Goal: Task Accomplishment & Management: Manage account settings

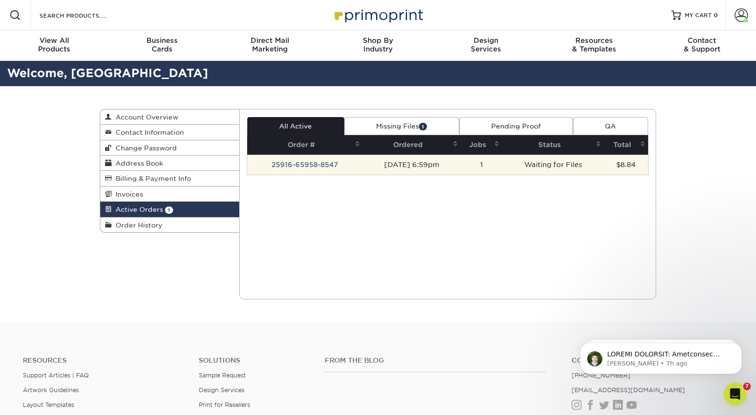
click at [307, 165] on td "25916-65958-8547" at bounding box center [305, 165] width 116 height 20
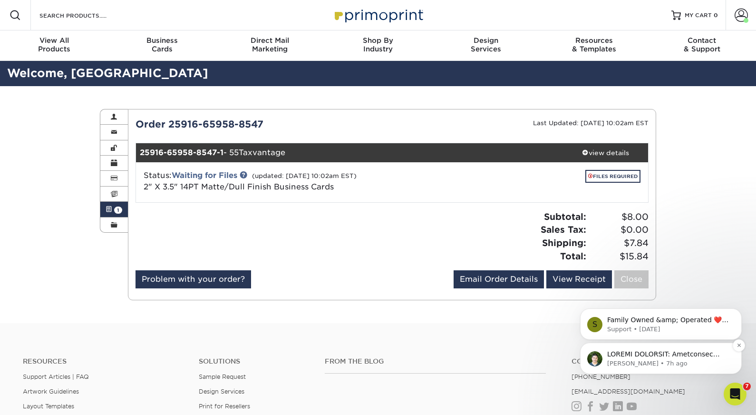
click at [639, 355] on p "Notification stack" at bounding box center [668, 355] width 123 height 10
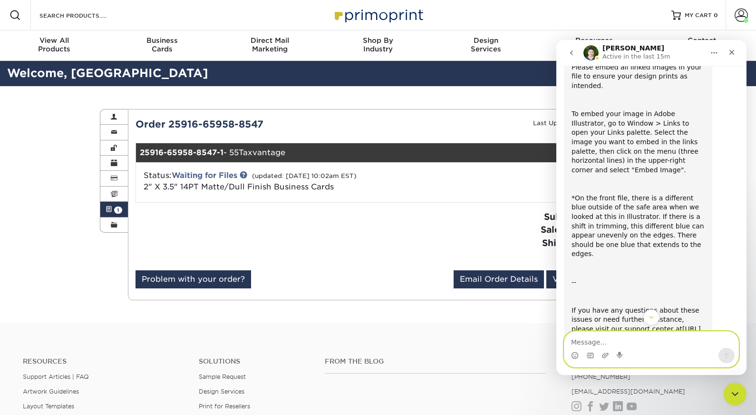
scroll to position [117, 0]
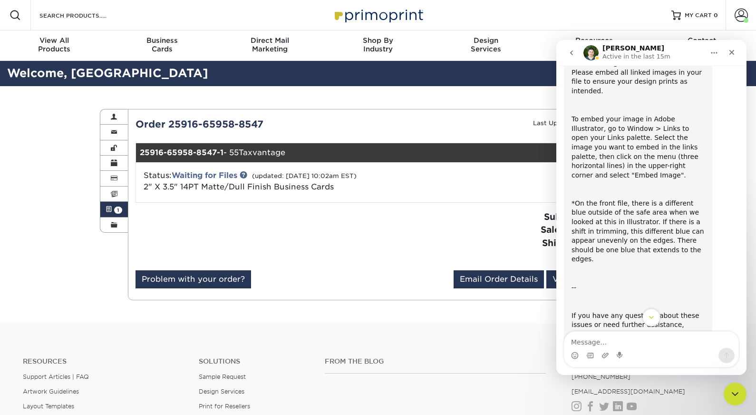
click at [649, 316] on icon "Scroll to bottom" at bounding box center [651, 317] width 9 height 9
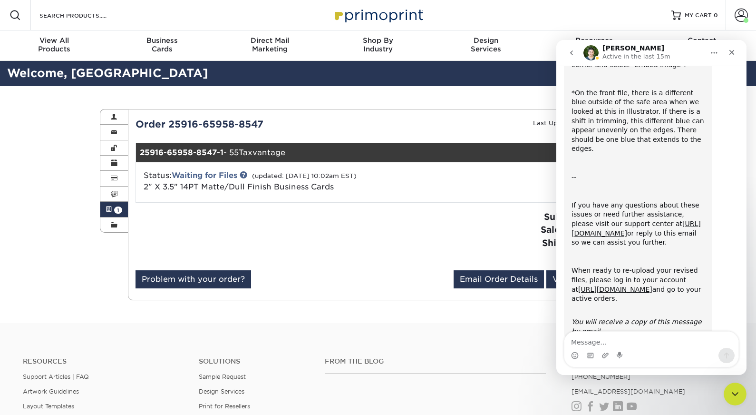
click at [427, 251] on div "Subtotal: $8.00 Sales Tax: $0.00 Shipping: $7.84 Total: $15.84" at bounding box center [524, 236] width 264 height 52
click at [575, 54] on button "go back" at bounding box center [572, 53] width 18 height 18
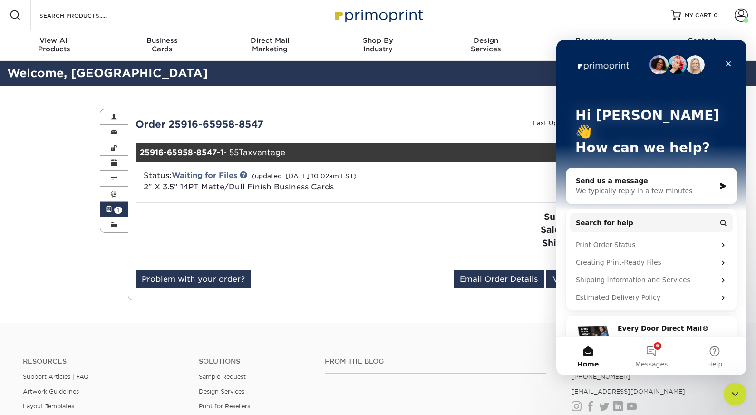
scroll to position [0, 0]
click at [725, 65] on icon "Close" at bounding box center [729, 64] width 8 height 8
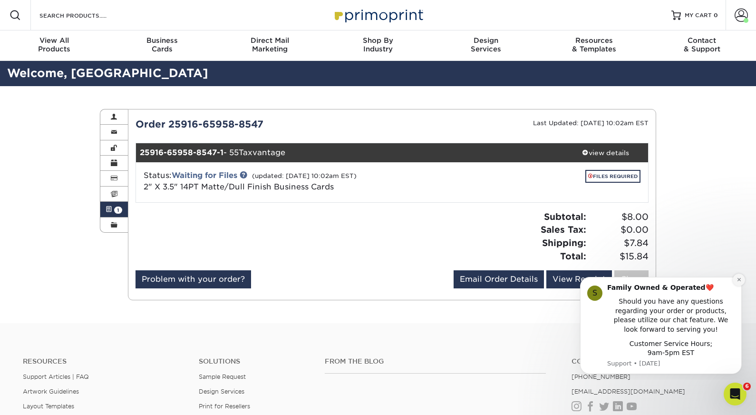
click at [736, 280] on button "Dismiss notification" at bounding box center [739, 279] width 12 height 12
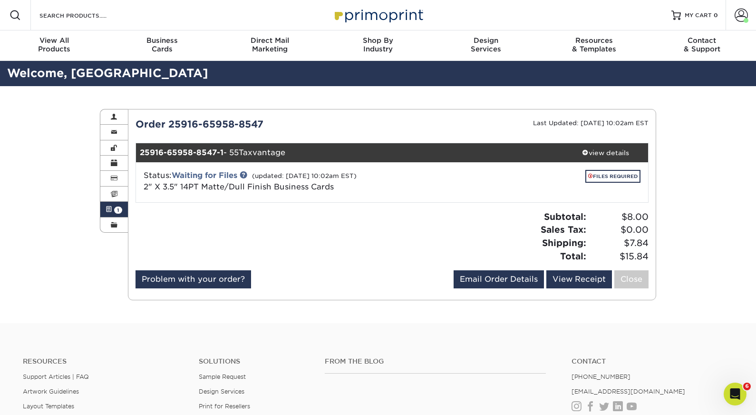
scroll to position [8, 0]
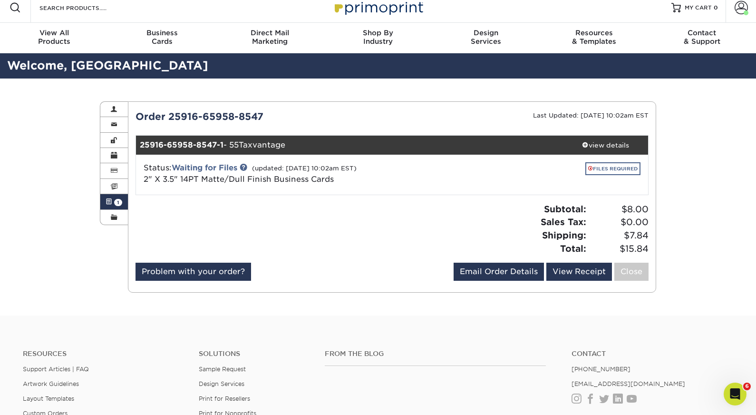
click at [605, 168] on link "FILES REQUIRED" at bounding box center [612, 168] width 55 height 13
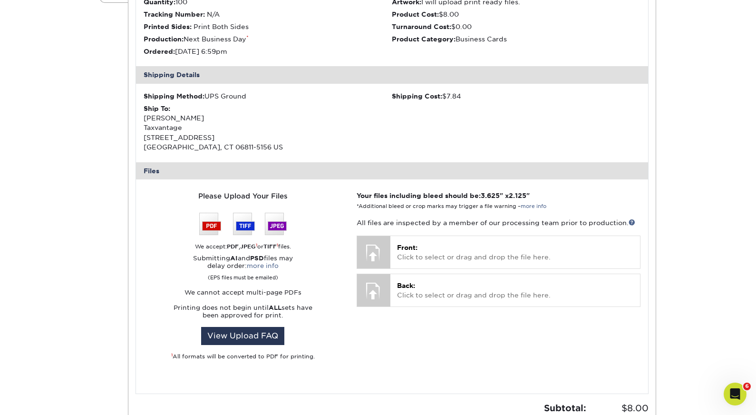
scroll to position [245, 0]
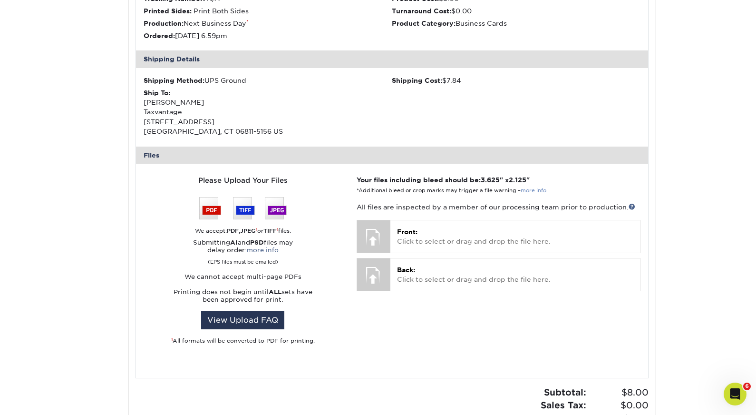
click at [531, 187] on link "more info" at bounding box center [534, 190] width 26 height 6
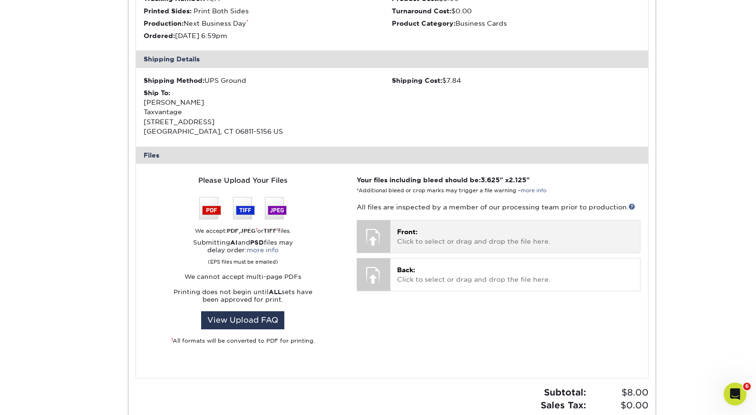
click at [387, 233] on div at bounding box center [373, 236] width 33 height 33
click at [405, 236] on p "Front: Click to select or drag and drop the file here." at bounding box center [515, 236] width 236 height 19
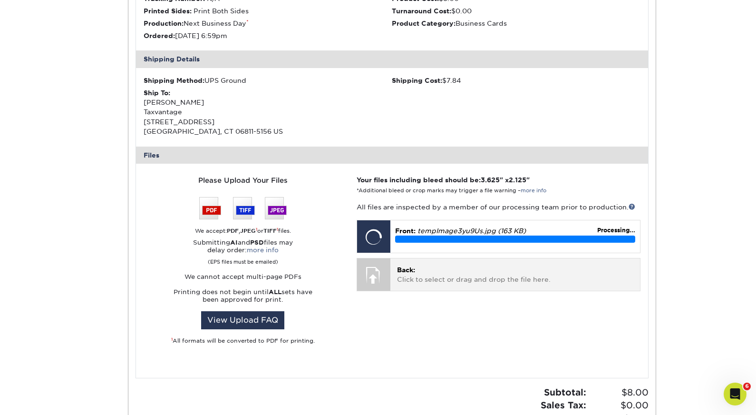
click at [419, 267] on p "Back: Click to select or drag and drop the file here." at bounding box center [515, 274] width 236 height 19
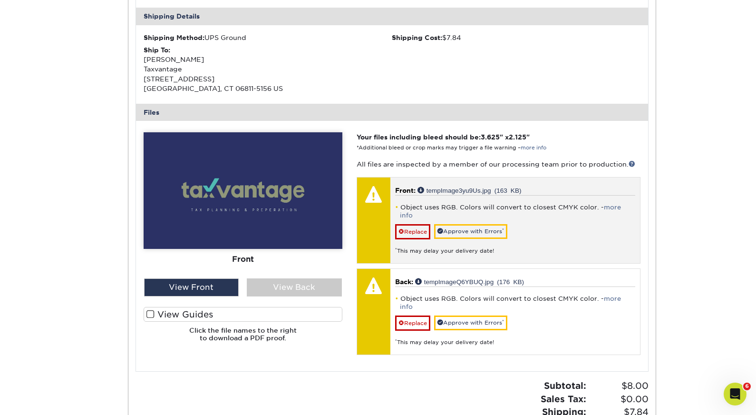
scroll to position [289, 0]
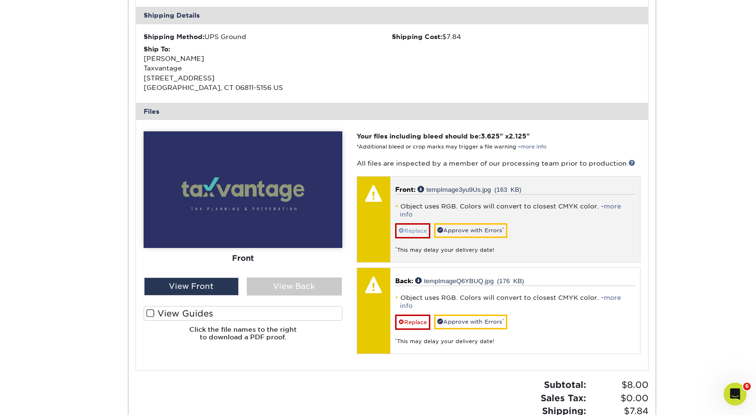
click at [411, 223] on link "Replace" at bounding box center [412, 230] width 35 height 15
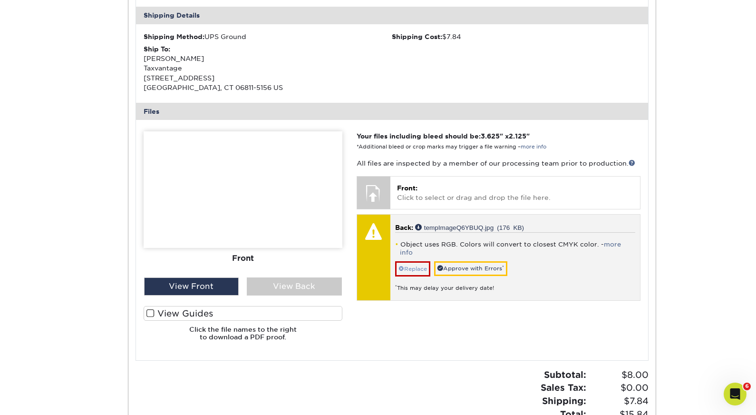
click at [412, 261] on link "Replace" at bounding box center [412, 268] width 35 height 15
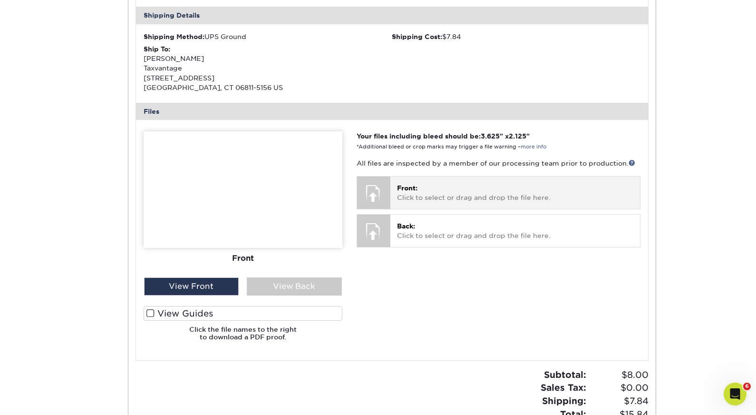
click at [374, 192] on div at bounding box center [373, 192] width 33 height 33
click at [412, 186] on span "Front:" at bounding box center [407, 188] width 20 height 8
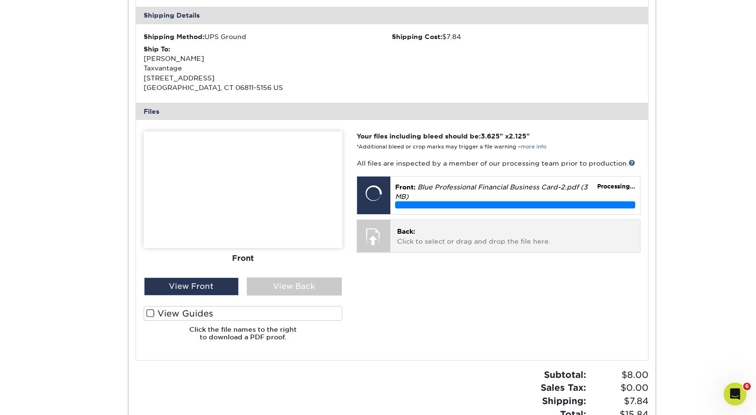
click at [379, 231] on div at bounding box center [373, 236] width 33 height 33
click at [419, 229] on p "Back: Click to select or drag and drop the file here." at bounding box center [515, 235] width 236 height 19
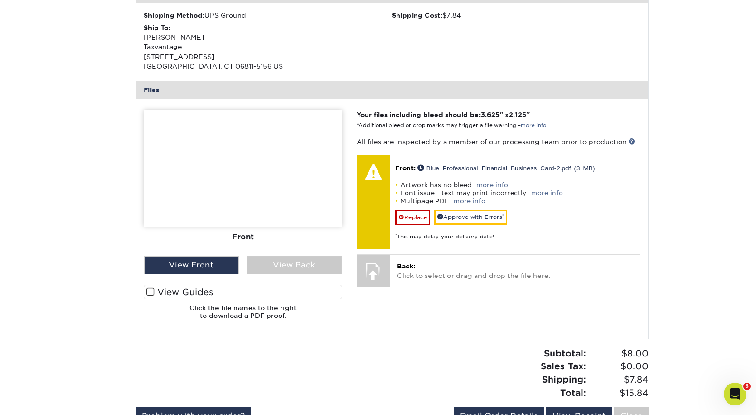
scroll to position [311, 0]
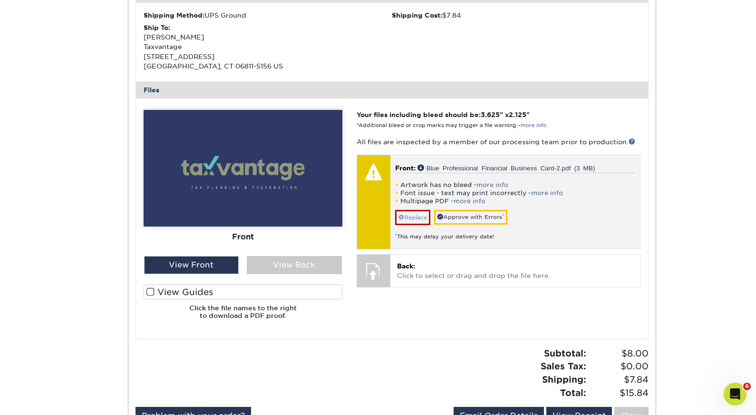
click at [402, 214] on span at bounding box center [402, 217] width 6 height 7
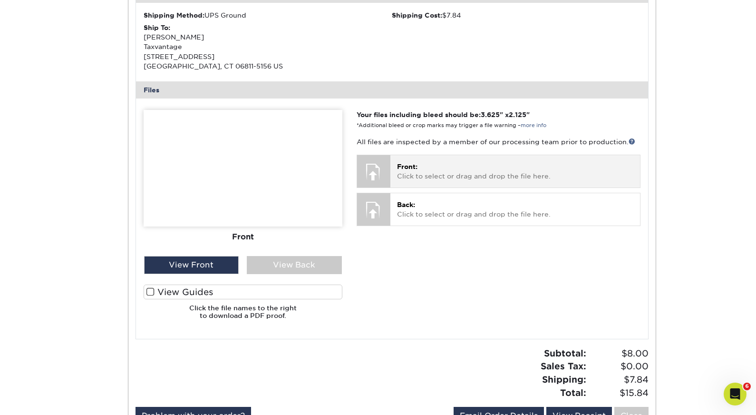
click at [385, 164] on div at bounding box center [373, 171] width 33 height 33
click at [424, 167] on p "Front: Click to select or drag and drop the file here." at bounding box center [515, 171] width 236 height 19
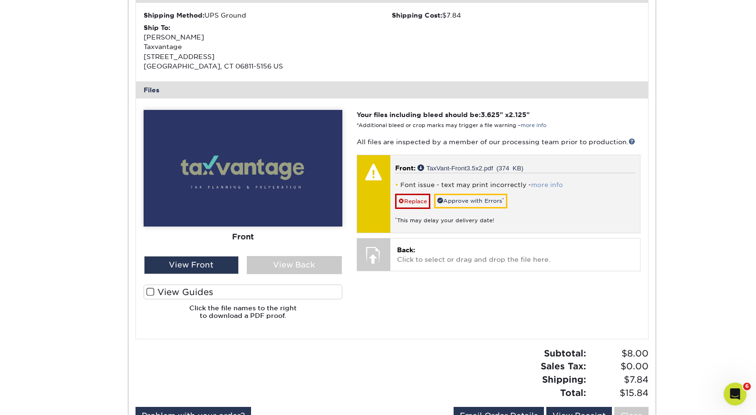
click at [534, 181] on link "more info" at bounding box center [547, 184] width 32 height 7
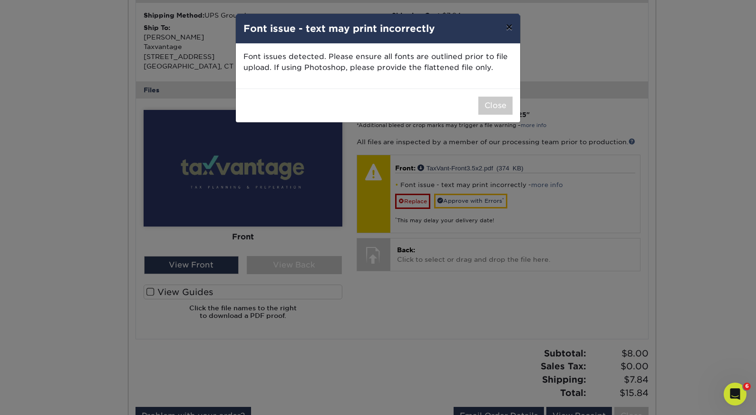
click at [507, 26] on button "×" at bounding box center [509, 27] width 22 height 27
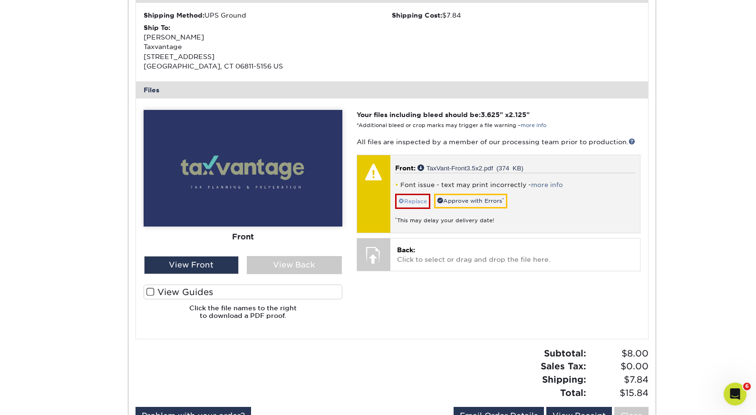
click at [411, 194] on link "Replace" at bounding box center [412, 201] width 35 height 15
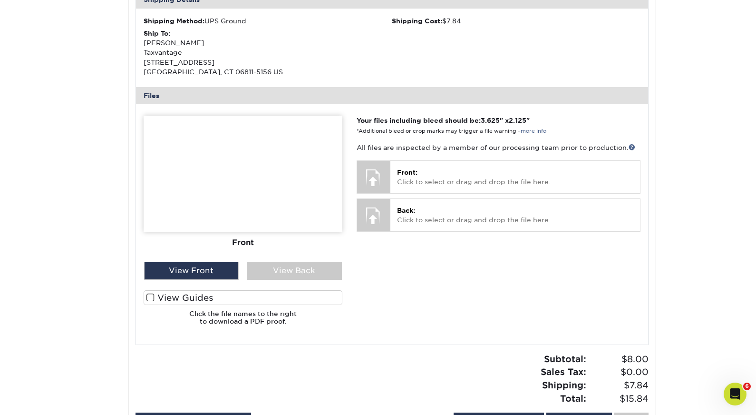
scroll to position [302, 0]
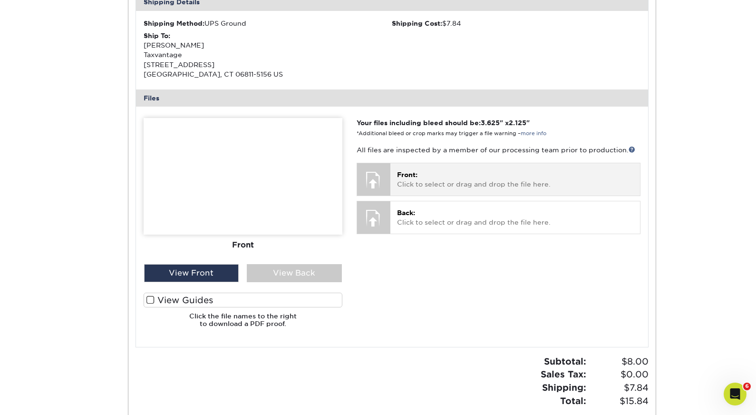
click at [395, 175] on div "Front: Click to select or drag and drop the file here. Choose file tempImage3yu…" at bounding box center [515, 179] width 250 height 32
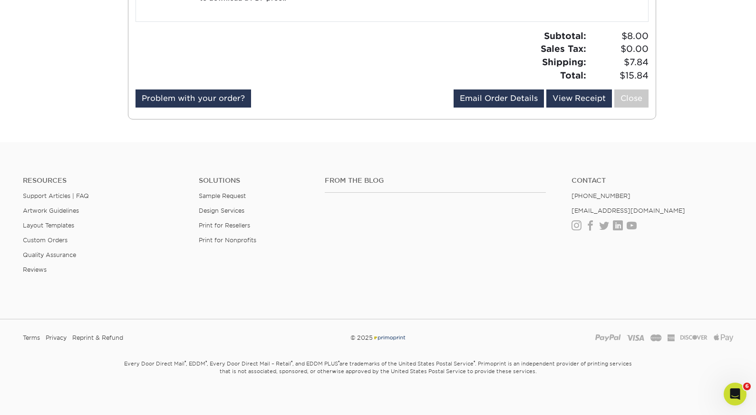
scroll to position [627, 0]
click at [728, 387] on div "Open Intercom Messenger" at bounding box center [733, 392] width 31 height 31
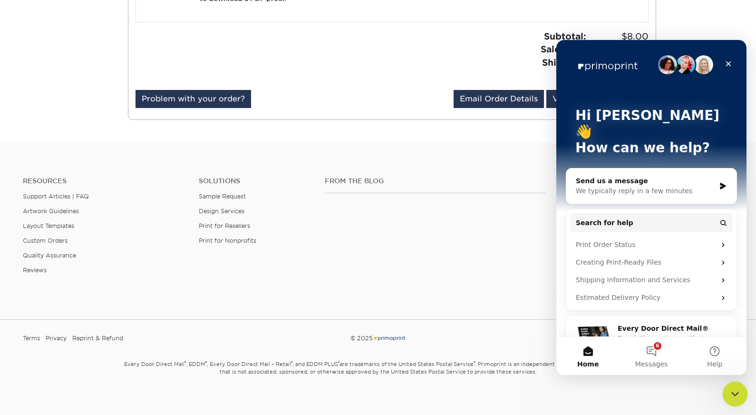
scroll to position [0, 0]
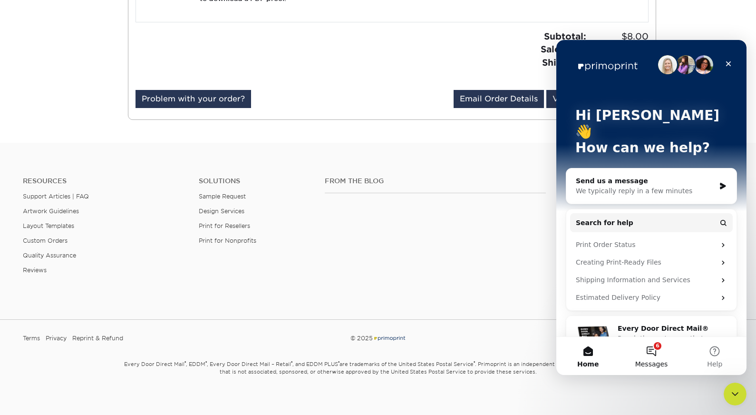
click at [651, 351] on button "6 Messages" at bounding box center [651, 356] width 63 height 38
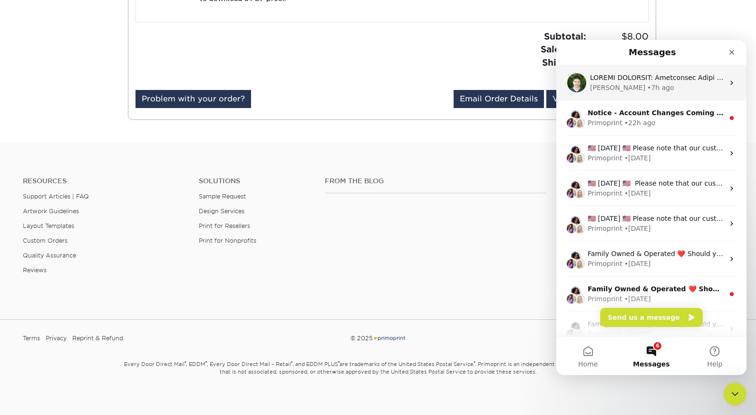
click at [645, 84] on div "[PERSON_NAME] • 7h ago" at bounding box center [657, 88] width 134 height 10
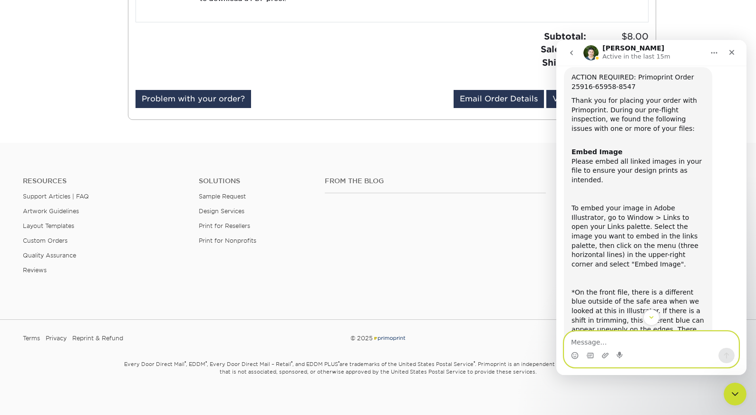
scroll to position [29, 0]
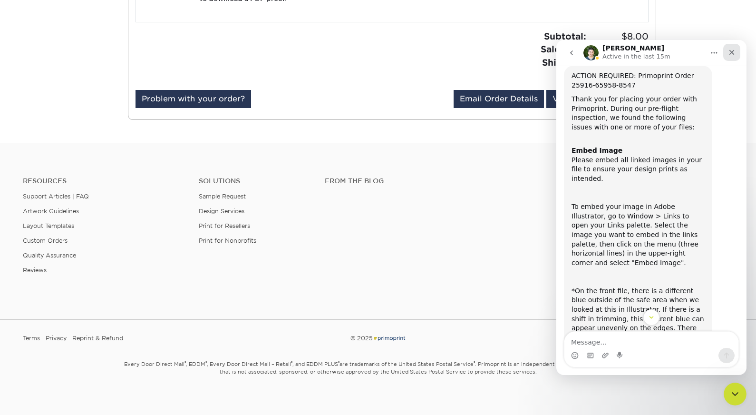
drag, startPoint x: 730, startPoint y: 55, endPoint x: 1286, endPoint y: 95, distance: 557.4
click at [730, 55] on icon "Close" at bounding box center [732, 52] width 5 height 5
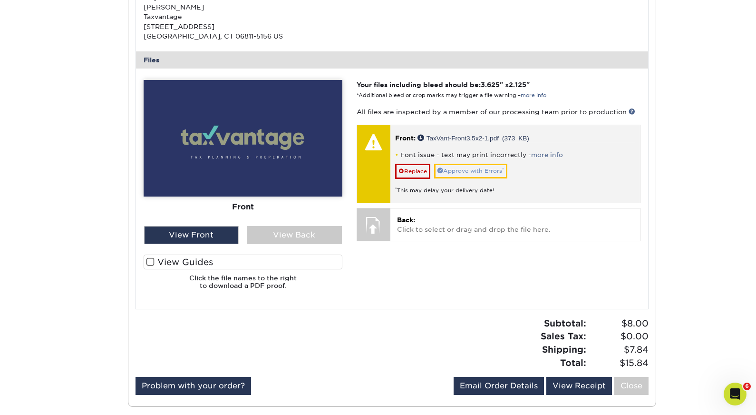
scroll to position [343, 0]
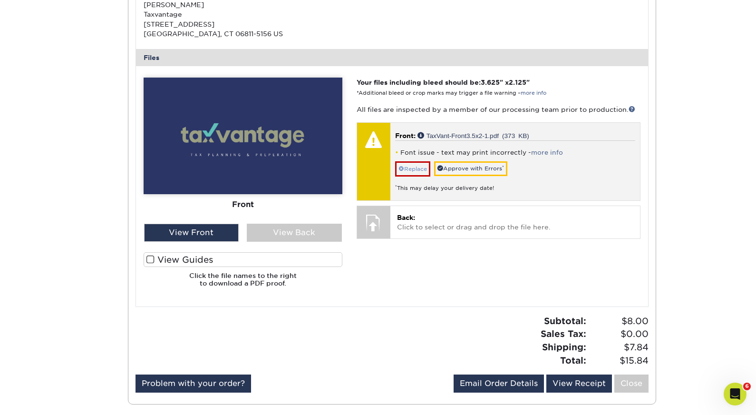
click at [413, 161] on link "Replace" at bounding box center [412, 168] width 35 height 15
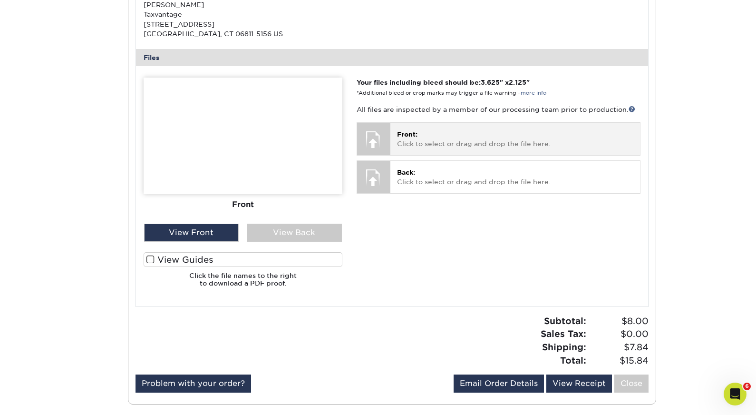
click at [414, 133] on p "Front: Click to select or drag and drop the file here." at bounding box center [515, 138] width 236 height 19
click at [416, 129] on p "Front: Click to select or drag and drop the file here." at bounding box center [515, 138] width 236 height 19
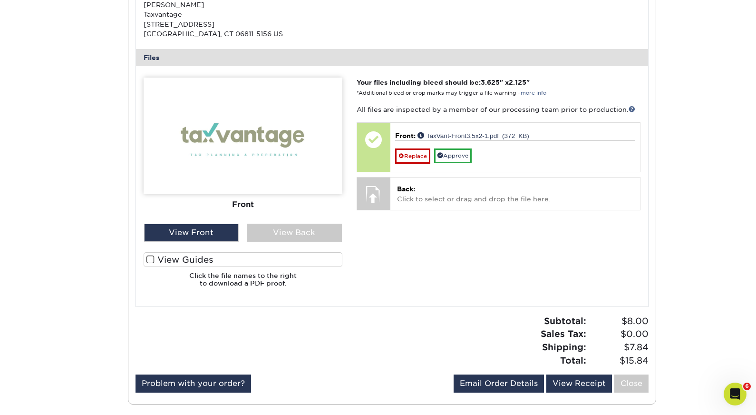
click at [149, 257] on span at bounding box center [150, 259] width 8 height 9
click at [0, 0] on input "View Guides" at bounding box center [0, 0] width 0 height 0
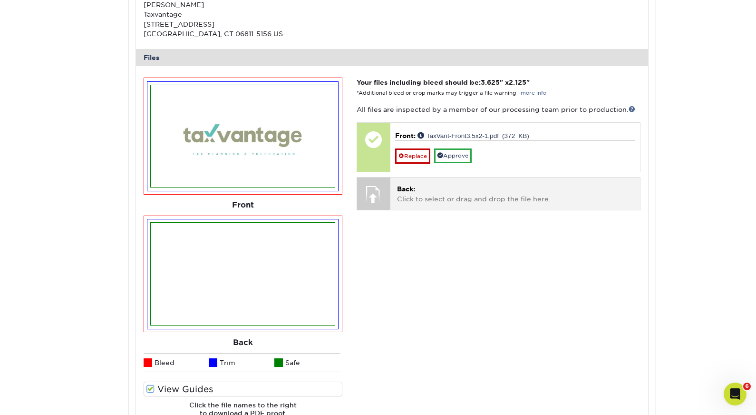
click at [406, 193] on p "Back: Click to select or drag and drop the file here." at bounding box center [515, 193] width 236 height 19
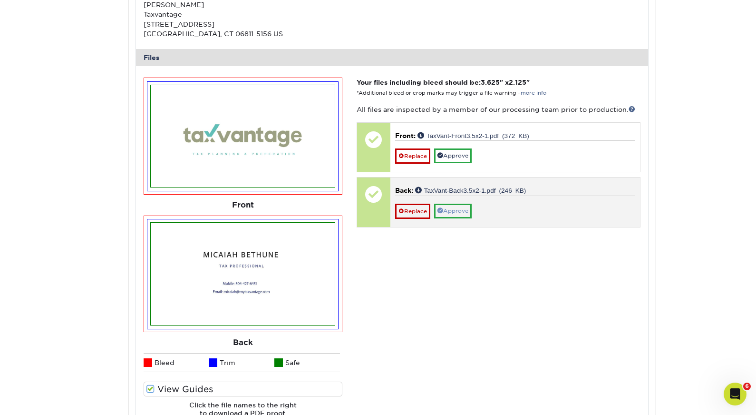
click at [461, 206] on link "Approve" at bounding box center [453, 211] width 38 height 15
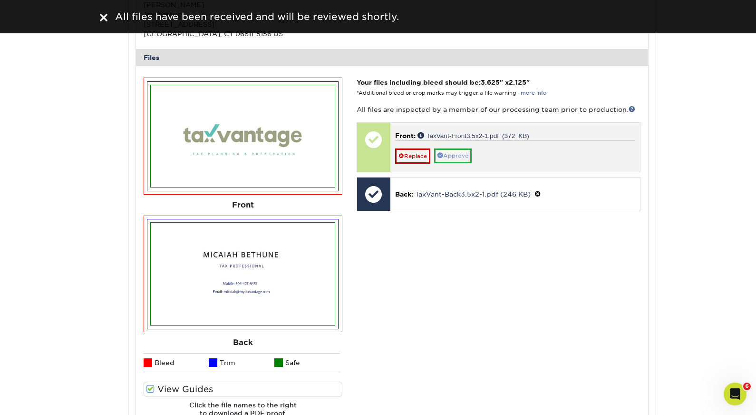
click at [450, 148] on link "Approve" at bounding box center [453, 155] width 38 height 15
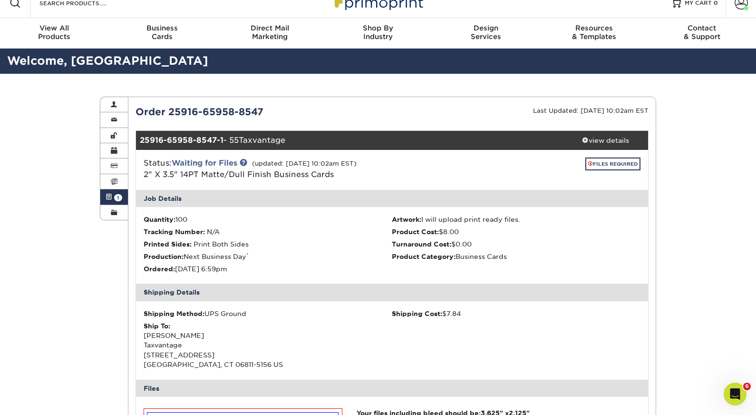
scroll to position [14, 0]
